Goal: Task Accomplishment & Management: Complete application form

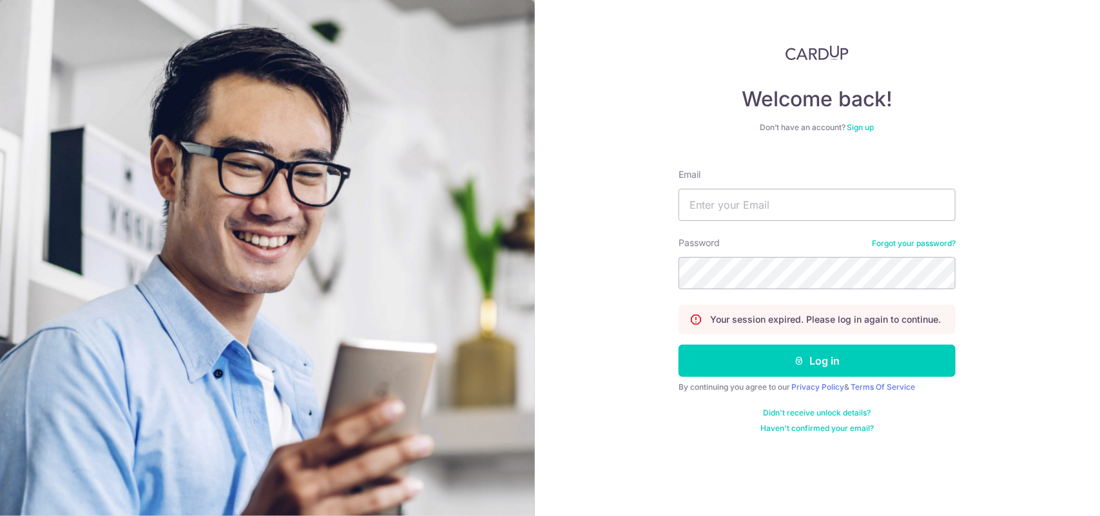
type input "[EMAIL_ADDRESS][DOMAIN_NAME]"
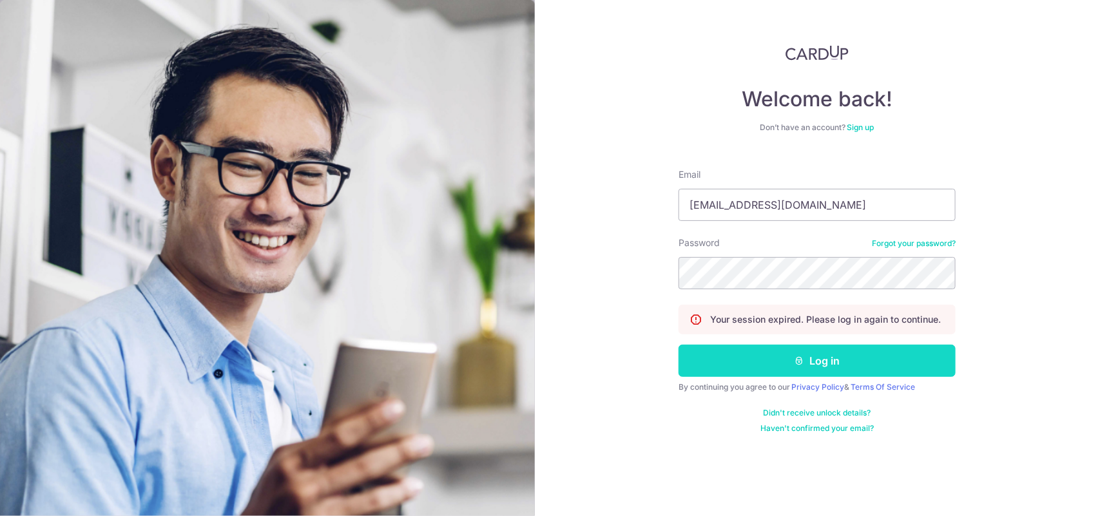
click at [768, 352] on button "Log in" at bounding box center [817, 361] width 277 height 32
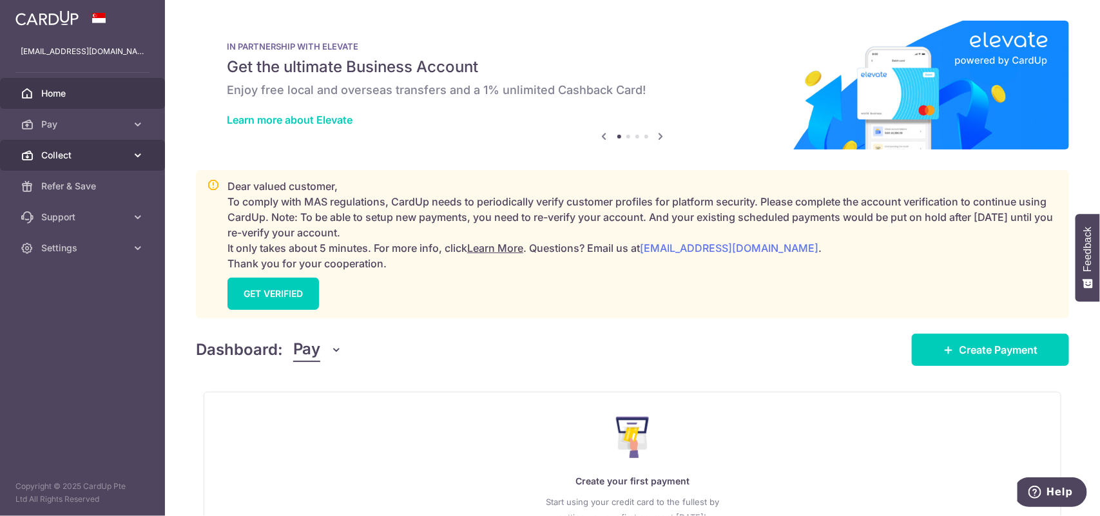
click at [39, 146] on link "Collect" at bounding box center [82, 155] width 165 height 31
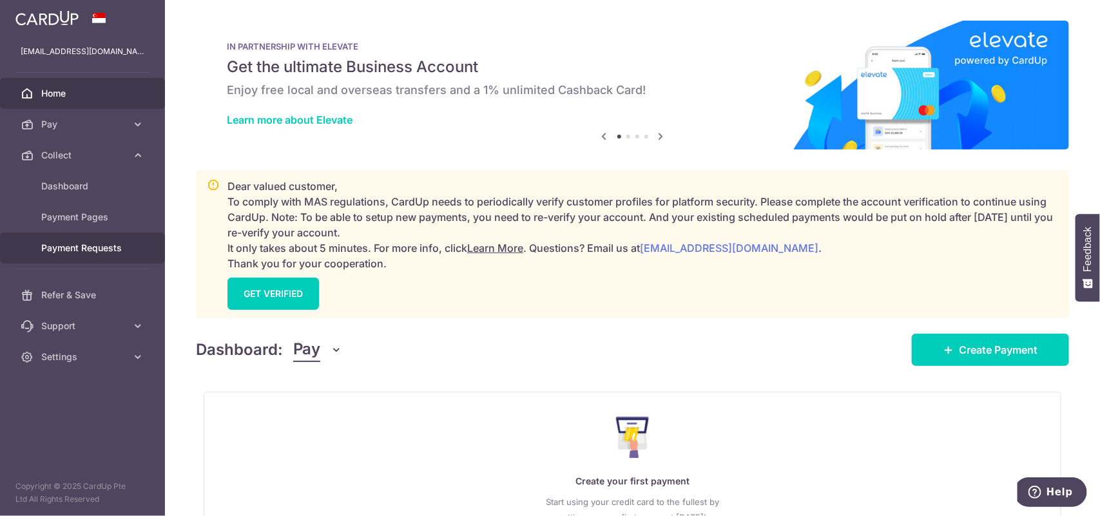
click at [81, 243] on span "Payment Requests" at bounding box center [83, 248] width 85 height 13
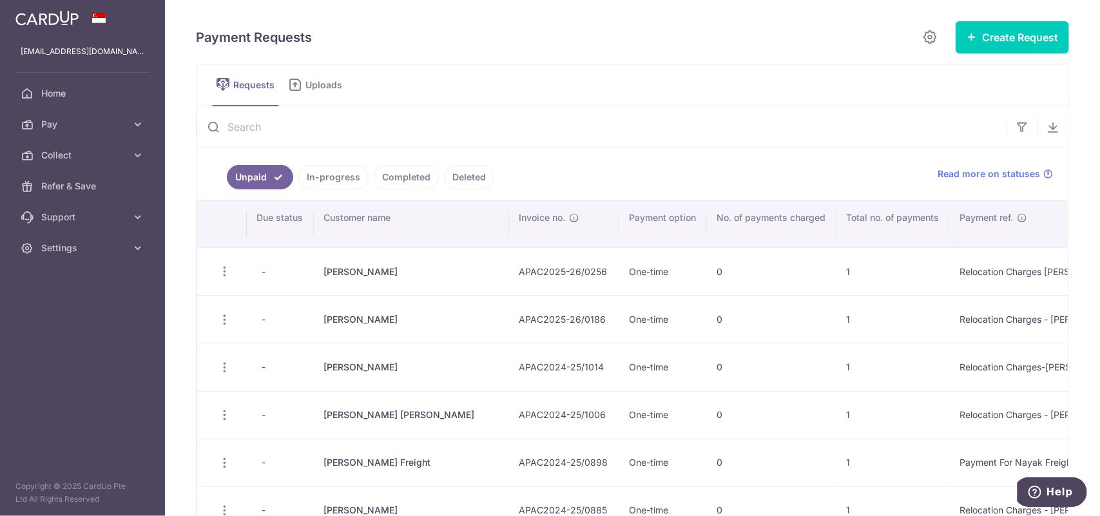
click at [330, 184] on link "In-progress" at bounding box center [333, 177] width 70 height 24
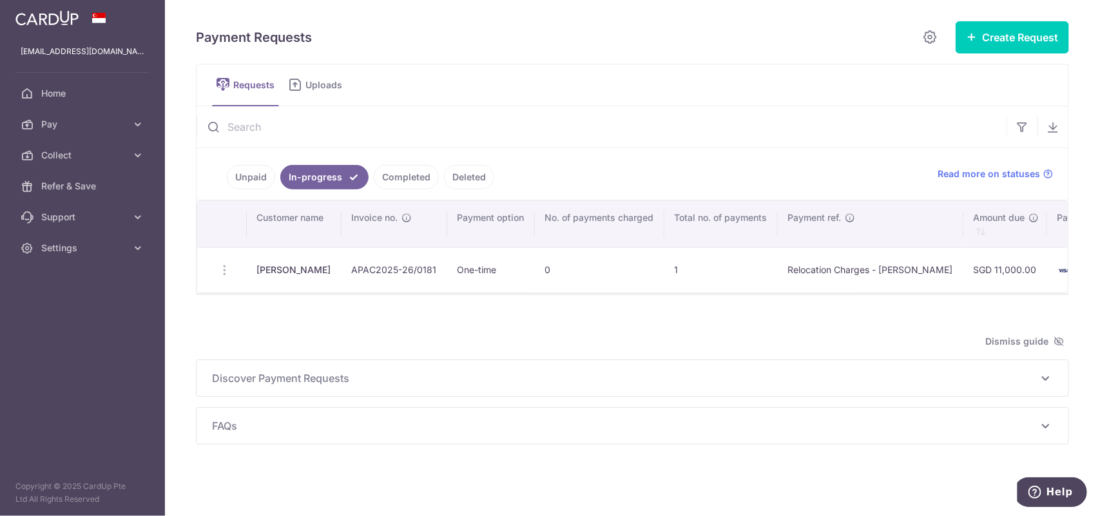
click at [222, 274] on td "Update Request Share Request" at bounding box center [222, 269] width 50 height 45
click at [223, 273] on td "Update Request Share Request" at bounding box center [222, 269] width 50 height 45
click at [994, 39] on button "Create Request" at bounding box center [1012, 37] width 113 height 32
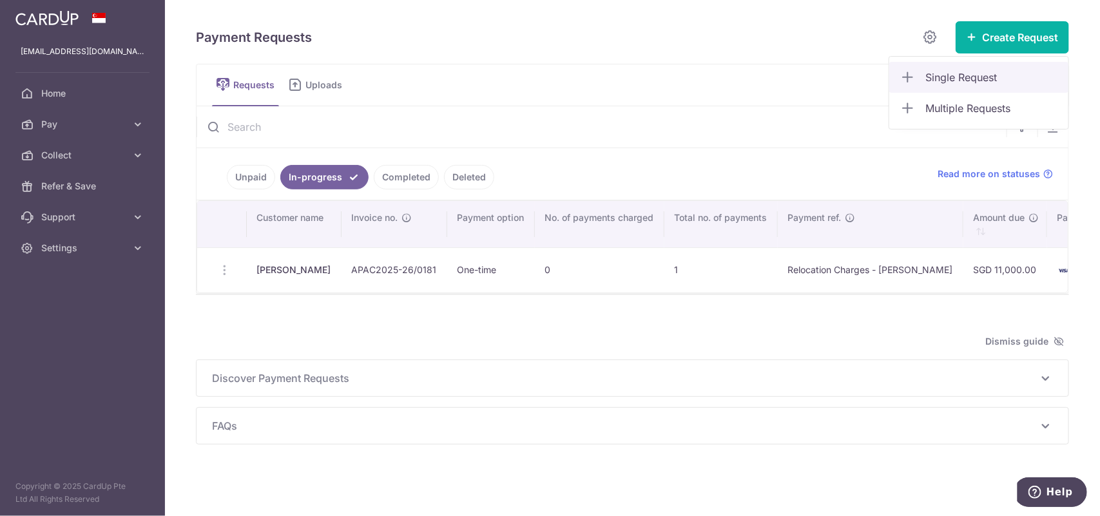
click at [960, 72] on span "Single Request" at bounding box center [991, 77] width 133 height 15
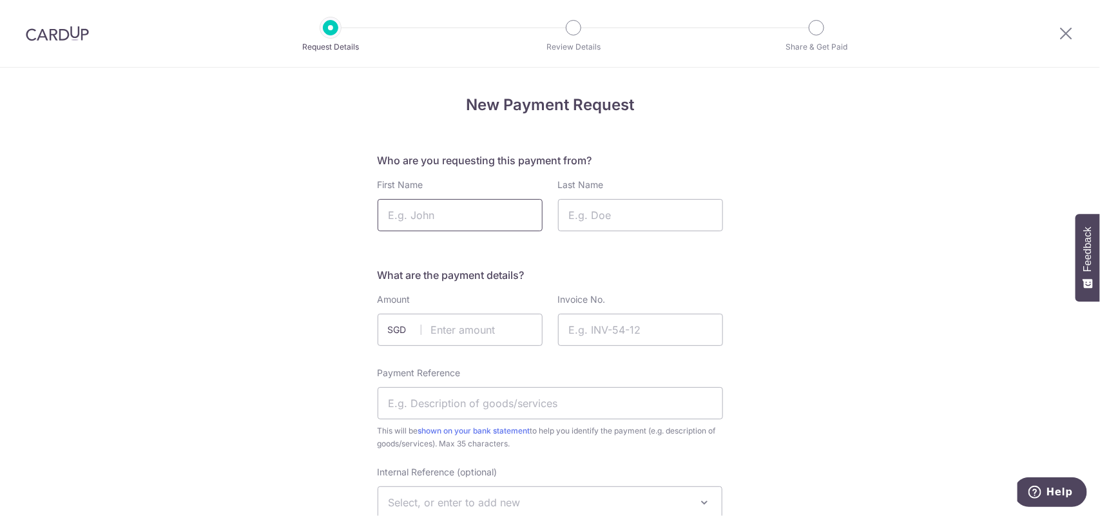
drag, startPoint x: 0, startPoint y: 0, endPoint x: 456, endPoint y: 213, distance: 503.4
click at [456, 213] on input "First Name" at bounding box center [460, 215] width 165 height 32
click at [445, 227] on input "rahul" at bounding box center [460, 215] width 165 height 32
type input "r"
paste input "Rahul"
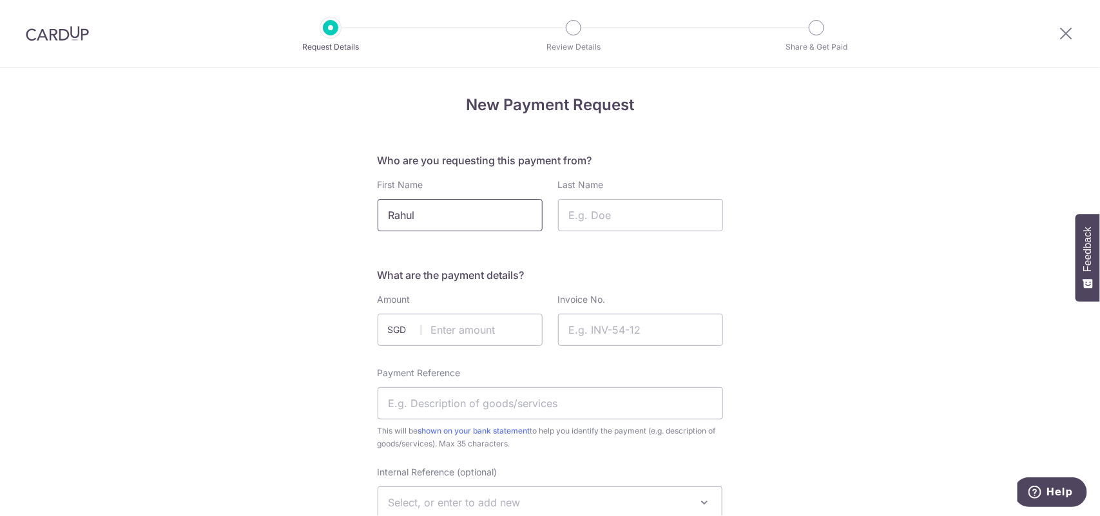
type input "Rahul"
paste input "Govada"
type input "Govada"
click at [450, 326] on input "text" at bounding box center [460, 330] width 165 height 32
type input "11000.00"
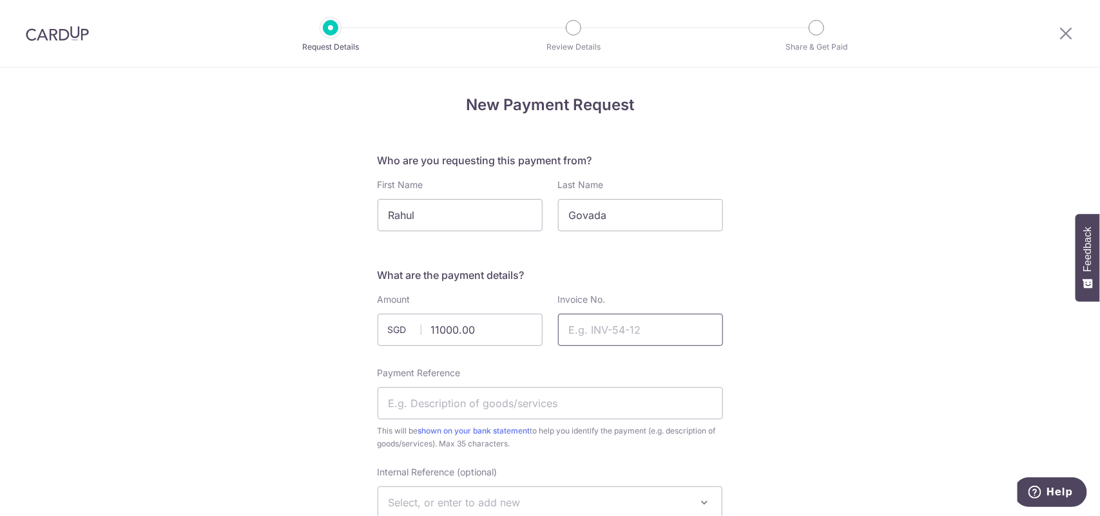
click at [604, 342] on input "Invoice No." at bounding box center [640, 330] width 165 height 32
click at [603, 334] on input "Invoice No." at bounding box center [640, 330] width 165 height 32
paste input "APAC2025-26/0181"
type input "APAC2025-26/0181"
click at [487, 323] on input "11000.00" at bounding box center [460, 330] width 165 height 32
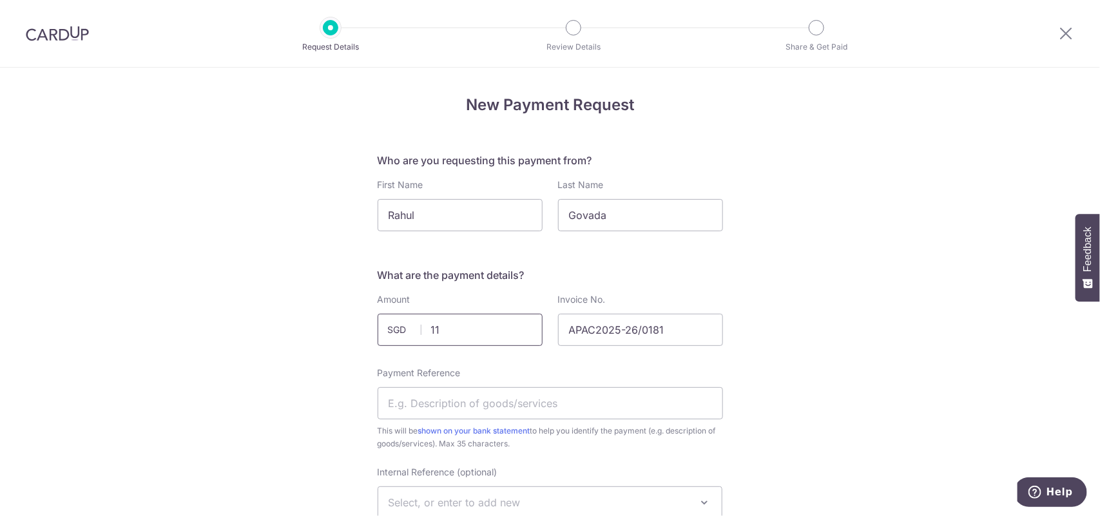
type input "1"
type input "11000.00"
click at [454, 398] on input "Payment Reference" at bounding box center [550, 403] width 345 height 32
type input "r"
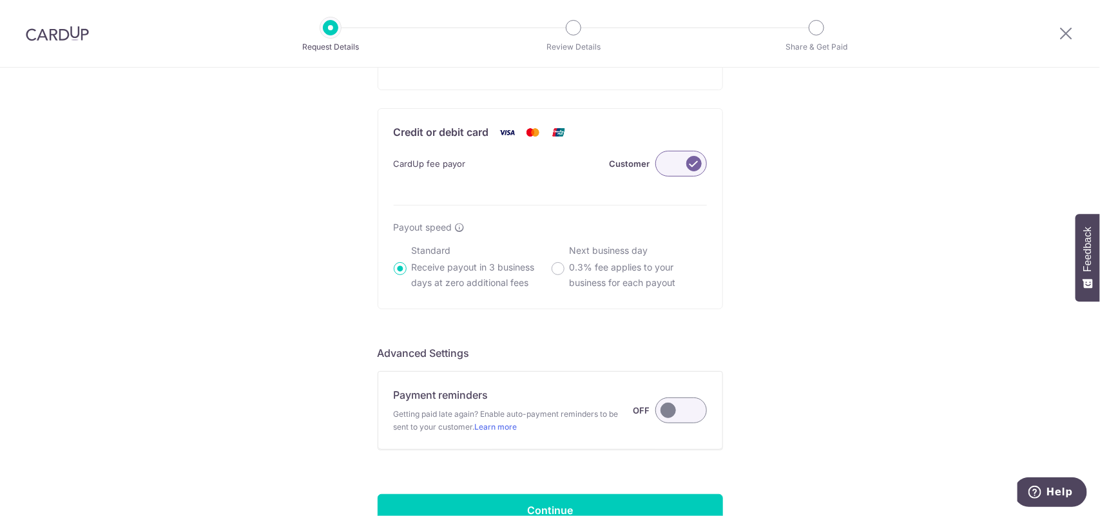
scroll to position [942, 0]
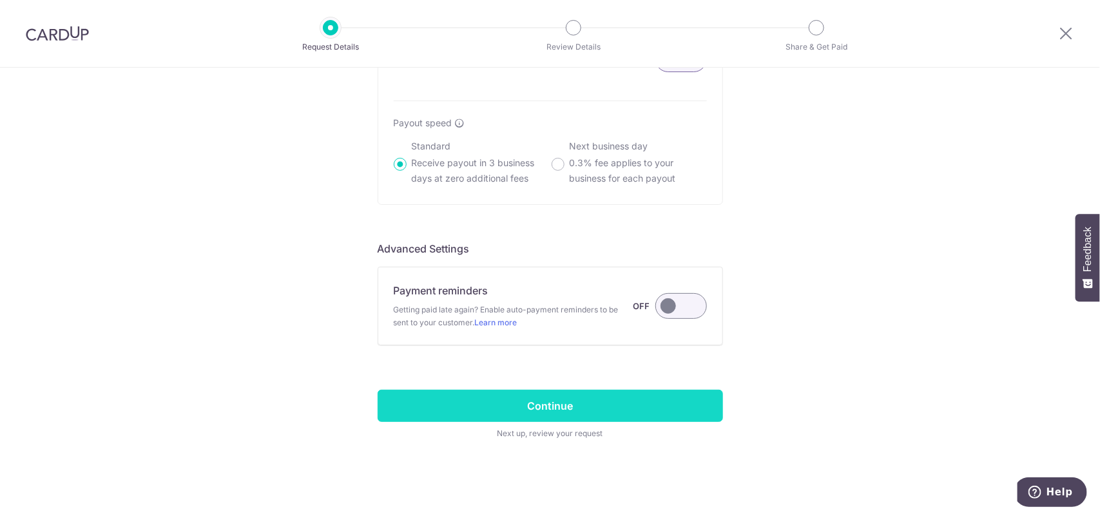
type input "Relocation Charges - [PERSON_NAME]"
click at [523, 394] on input "Continue" at bounding box center [550, 406] width 345 height 32
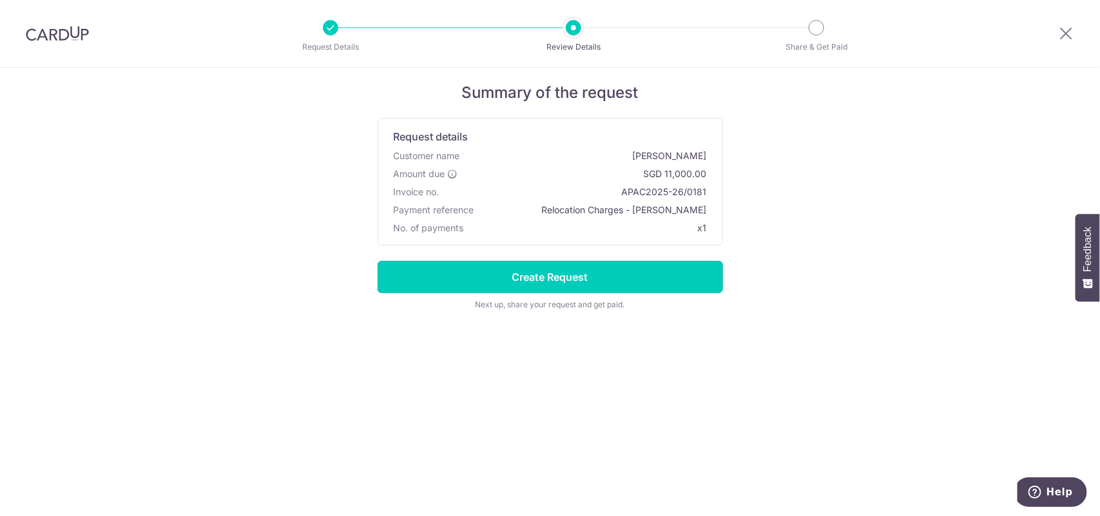
click at [537, 275] on input "Create Request" at bounding box center [550, 277] width 345 height 32
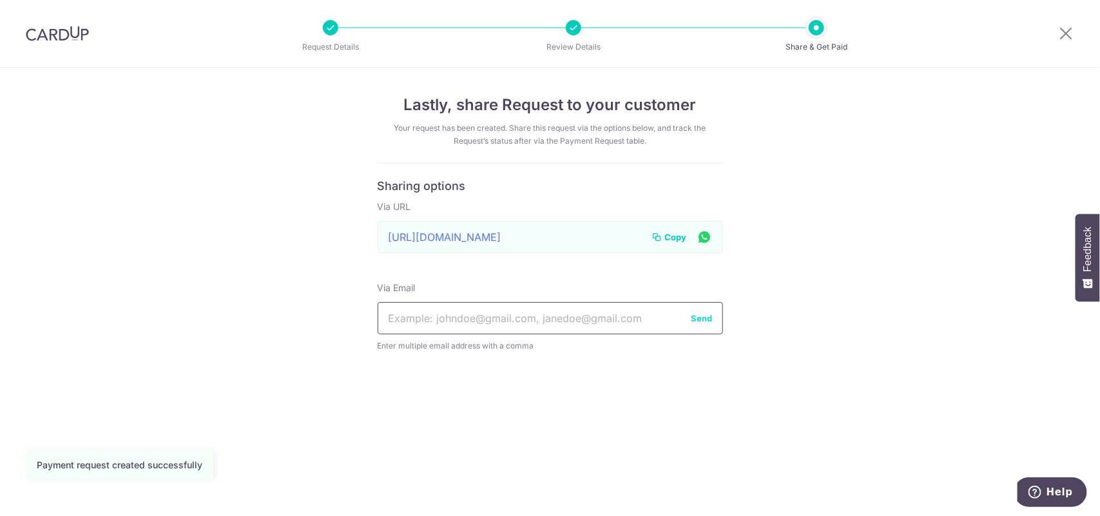
click at [538, 327] on input "text" at bounding box center [550, 318] width 345 height 32
paste input "[EMAIL_ADDRESS][DOMAIN_NAME]"
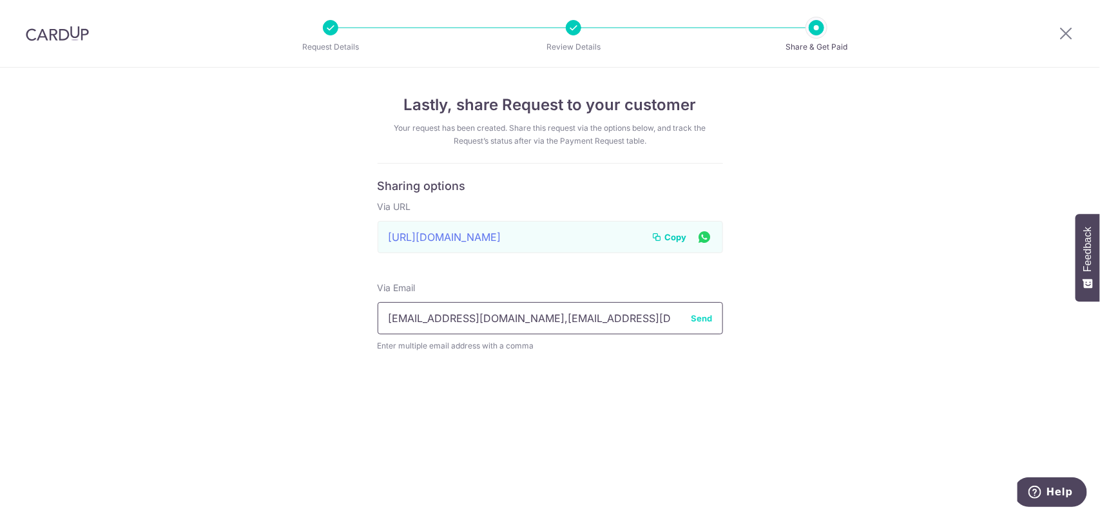
type input "[EMAIL_ADDRESS][DOMAIN_NAME],[EMAIL_ADDRESS][DOMAIN_NAME]"
click at [704, 320] on button "Send" at bounding box center [701, 318] width 21 height 13
click at [675, 237] on span "Copy" at bounding box center [676, 237] width 22 height 13
